Goal: Transaction & Acquisition: Obtain resource

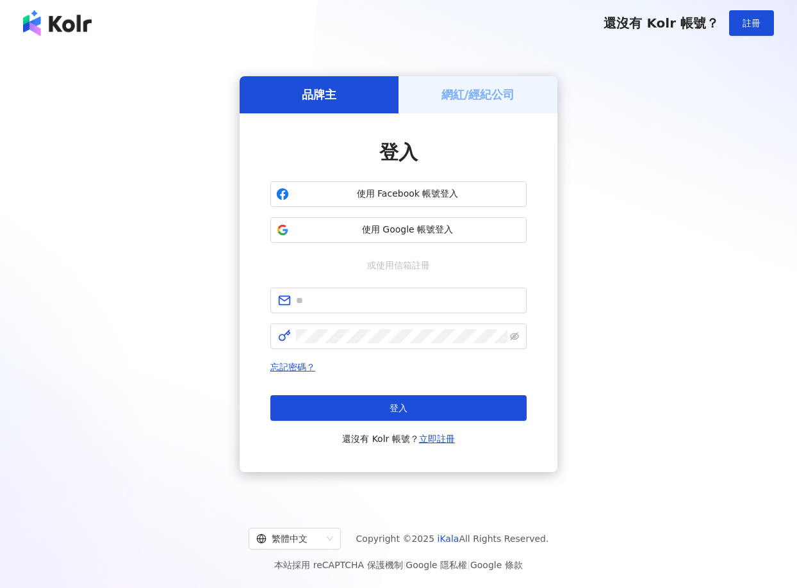
click at [477, 105] on div "網紅/經紀公司" at bounding box center [477, 94] width 159 height 37
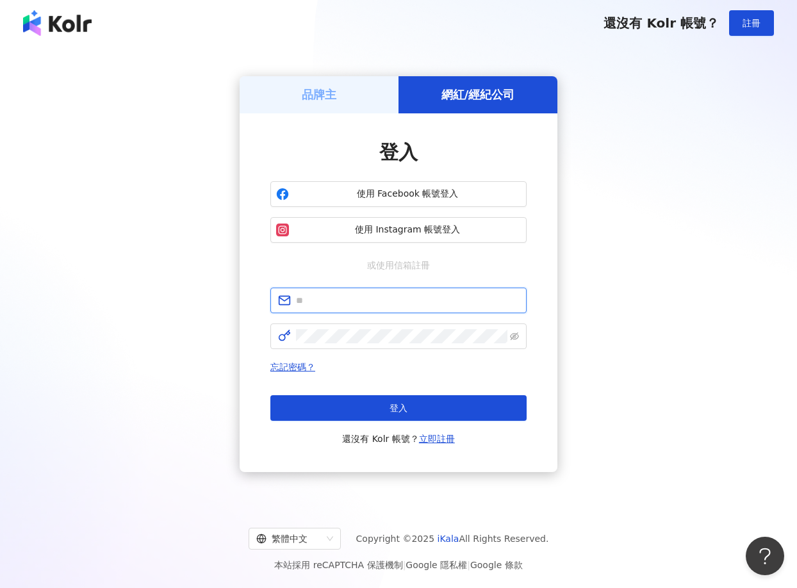
click at [352, 304] on input "text" at bounding box center [407, 300] width 223 height 14
type input "**********"
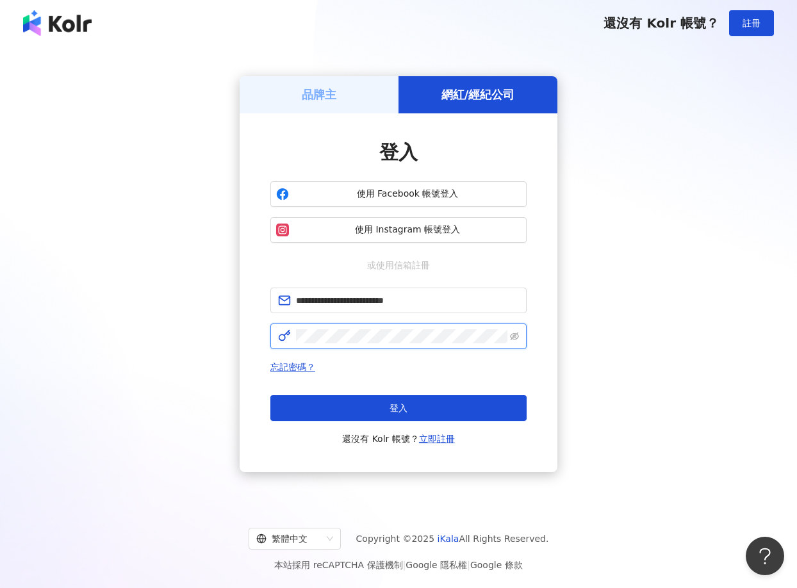
click button "登入" at bounding box center [398, 408] width 256 height 26
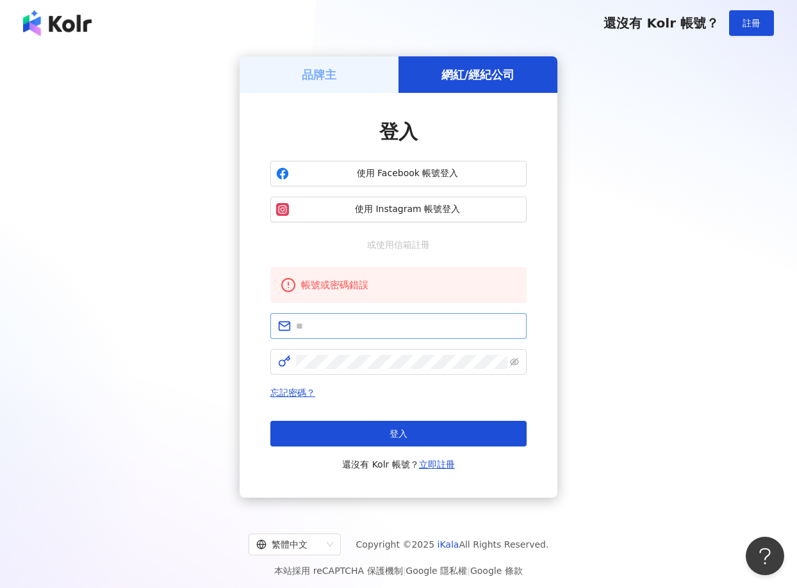
click at [366, 338] on span at bounding box center [398, 326] width 256 height 26
click at [378, 326] on input "text" at bounding box center [407, 326] width 223 height 14
type input "**********"
click button "登入" at bounding box center [398, 434] width 256 height 26
click at [413, 331] on input "text" at bounding box center [407, 326] width 223 height 14
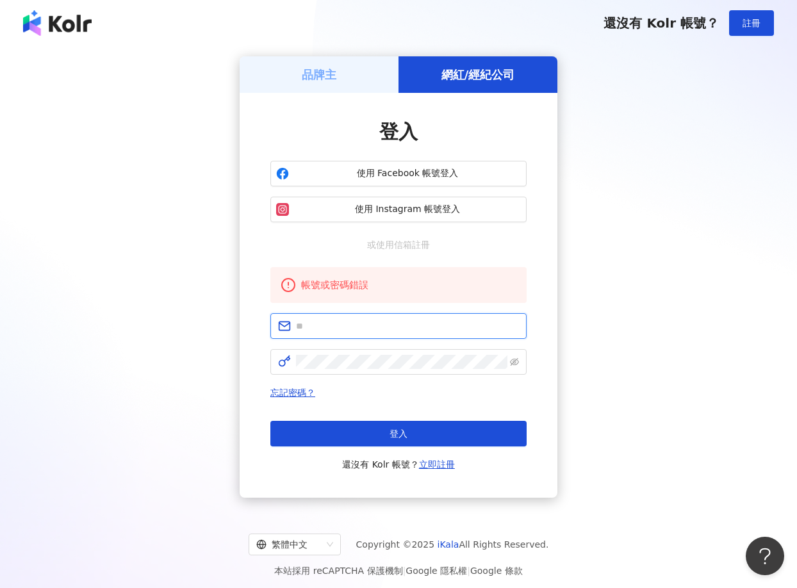
type input "**********"
click at [398, 372] on span at bounding box center [398, 362] width 256 height 26
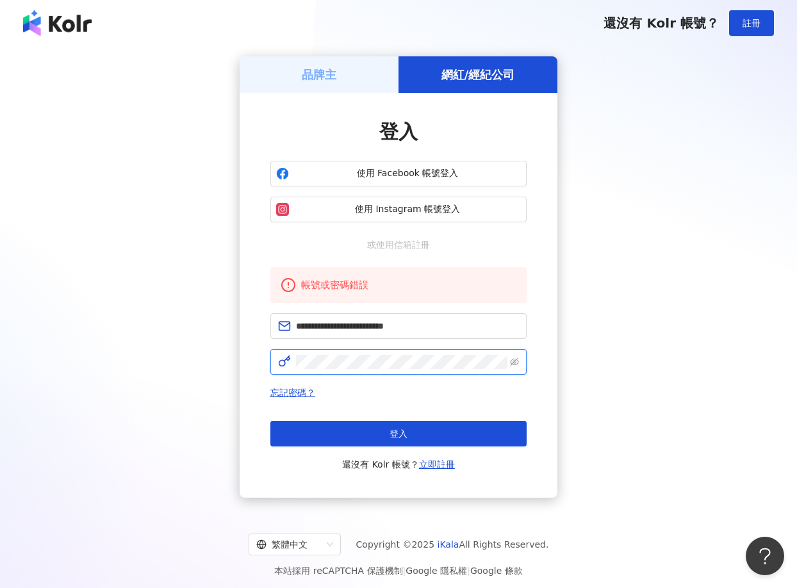
click button "登入" at bounding box center [398, 434] width 256 height 26
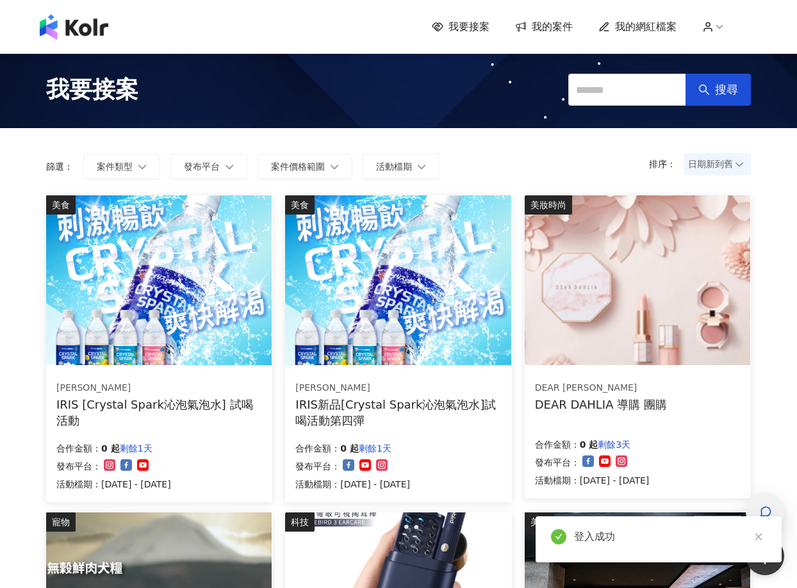
click at [775, 504] on div "button" at bounding box center [765, 512] width 38 height 38
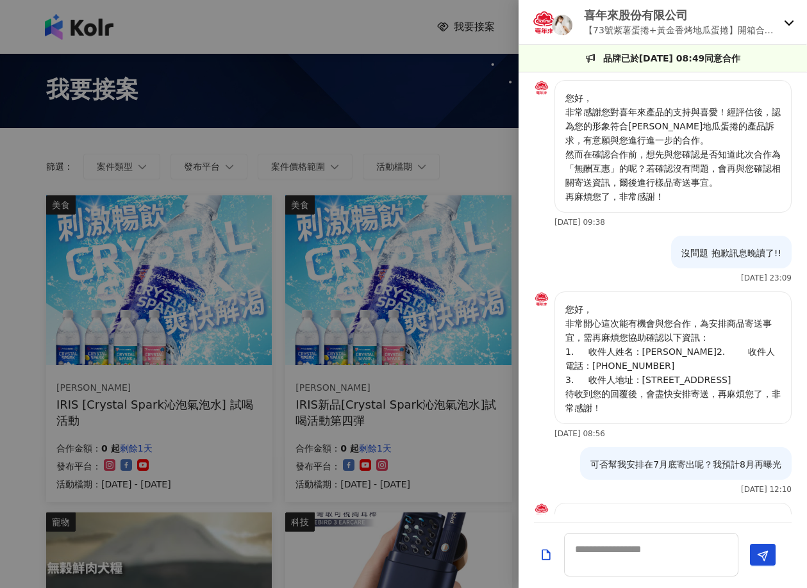
click at [767, 31] on p "【73號紫薯蛋捲+黃金香烤地瓜蛋捲】開箱合作（無酬互惠）" at bounding box center [681, 30] width 195 height 14
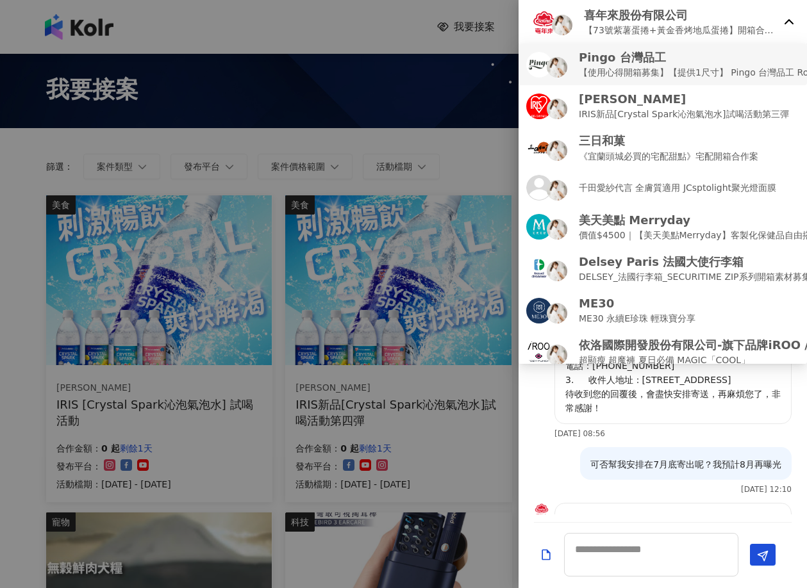
click at [662, 83] on li "Pingo 台灣品工 【使用心得開箱募集】【提供1尺寸】 Pingo 台灣品工 Royal K9 Plus｜ 外噴式負離子加長電棒-革命進化款" at bounding box center [662, 65] width 288 height 42
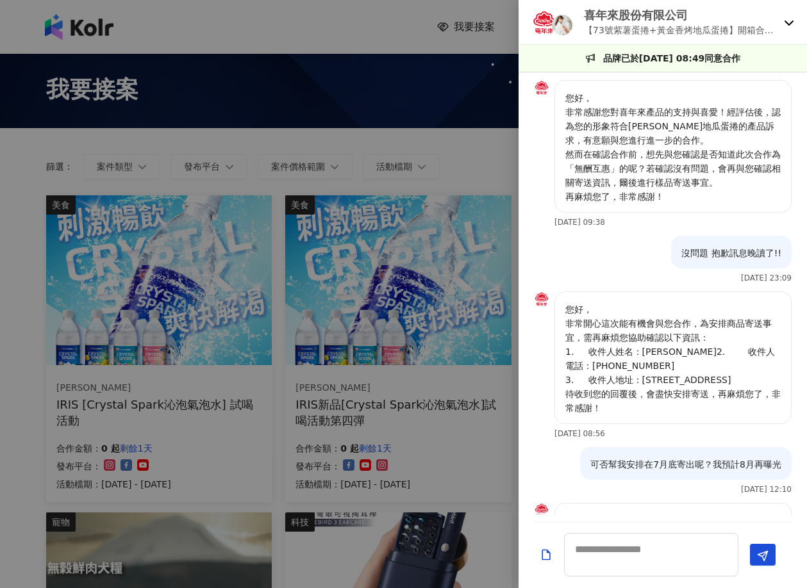
click at [787, 22] on icon at bounding box center [788, 22] width 10 height 10
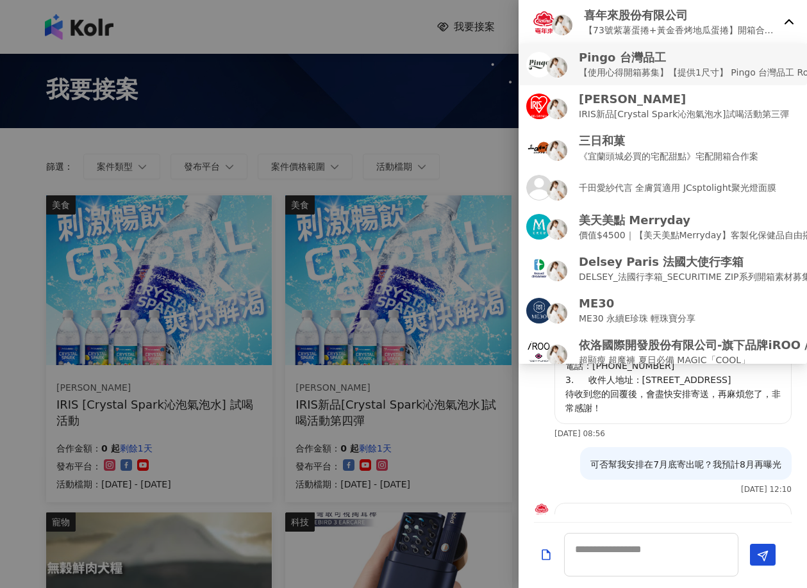
click at [637, 70] on p "【使用心得開箱募集】【提供1尺寸】 Pingo 台灣品工 Royal K9 Plus｜ 外噴式負離子加長電棒-革命進化款" at bounding box center [792, 72] width 428 height 14
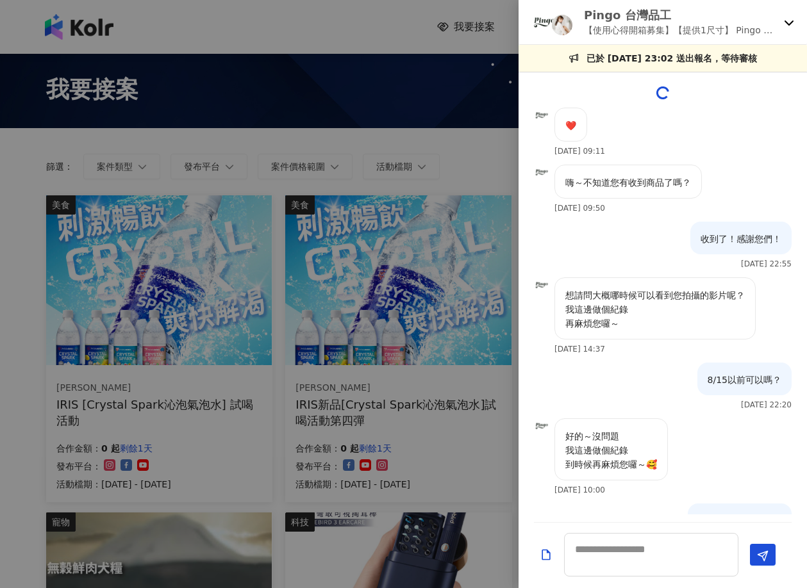
scroll to position [1310, 0]
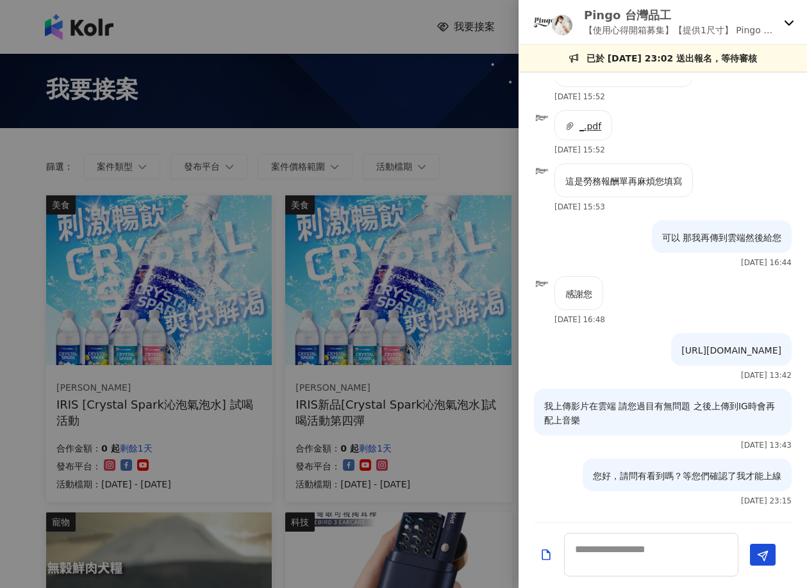
click at [594, 121] on span "_.pdf" at bounding box center [590, 126] width 22 height 10
